Goal: Navigation & Orientation: Find specific page/section

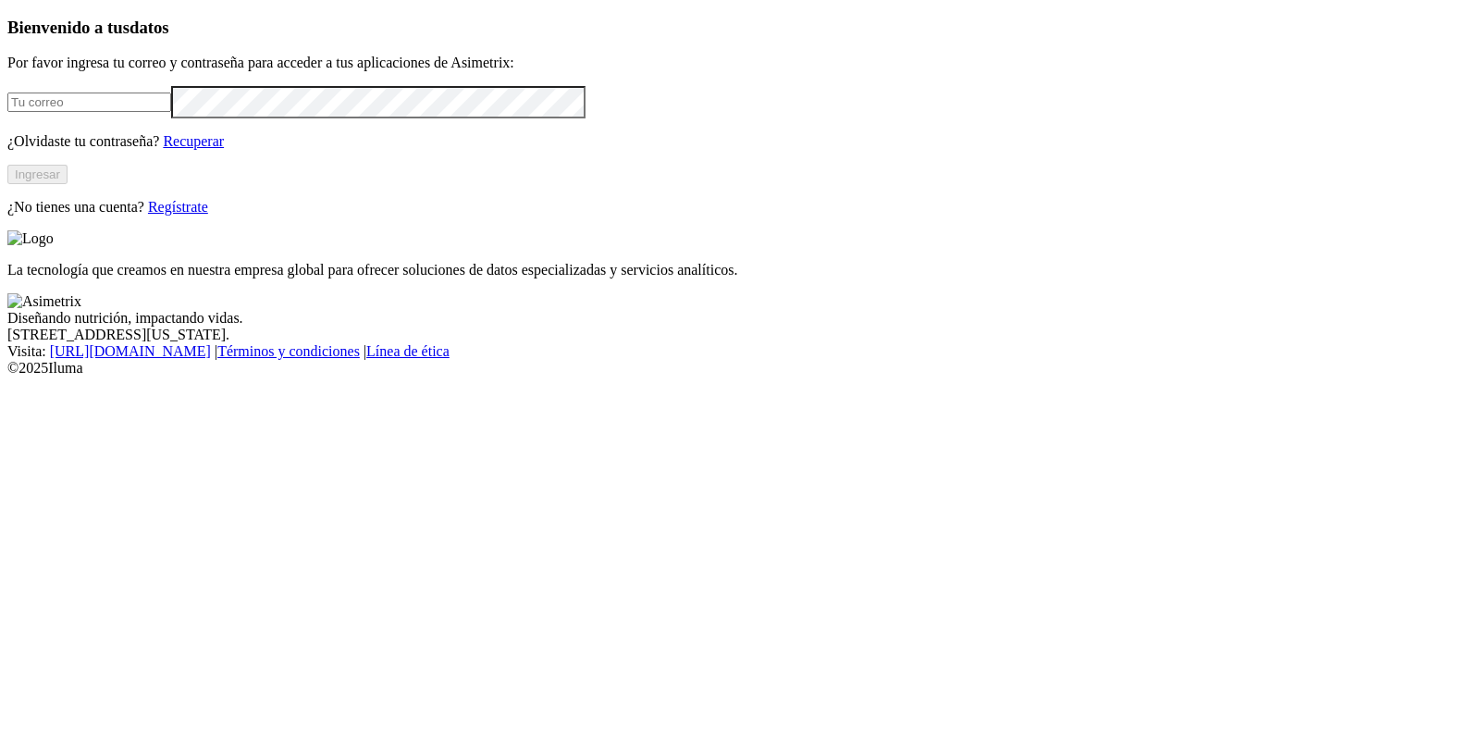
type input "lmdiaz@alimentoscarnicos.com.co"
click at [68, 184] on button "Ingresar" at bounding box center [37, 174] width 60 height 19
